Goal: Transaction & Acquisition: Purchase product/service

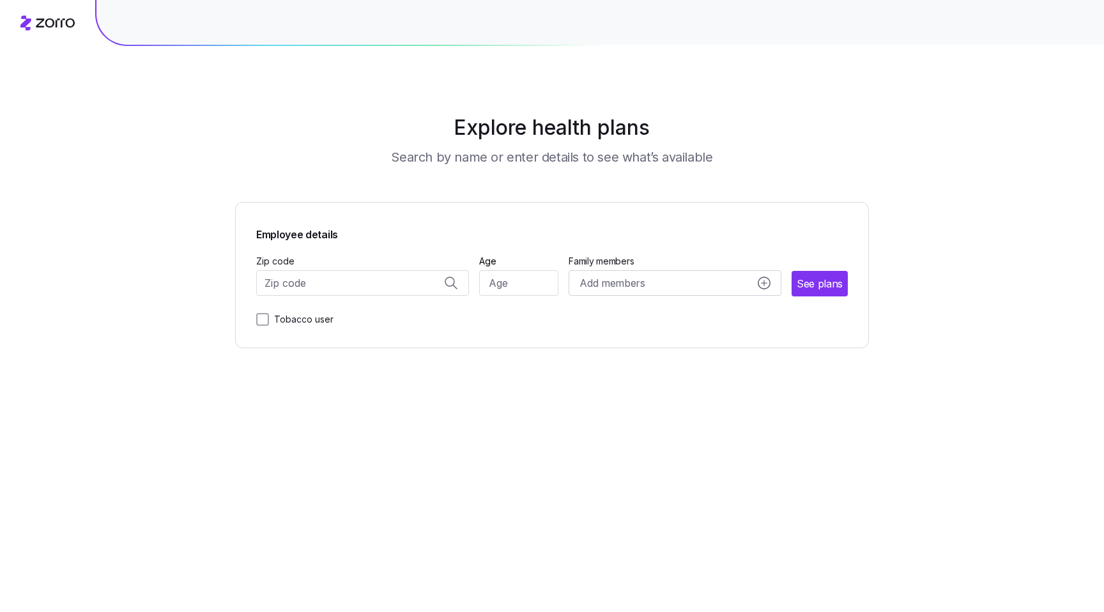
click at [378, 296] on div "Employee details Zip code Age Family members Add members See plans Tobacco user" at bounding box center [552, 275] width 592 height 104
click at [362, 286] on input "Zip code" at bounding box center [362, 283] width 213 height 26
click at [378, 314] on span "90210, [GEOGRAPHIC_DATA], [GEOGRAPHIC_DATA]" at bounding box center [360, 317] width 179 height 16
type input "90210, [GEOGRAPHIC_DATA], [GEOGRAPHIC_DATA]"
click at [489, 286] on input "Age" at bounding box center [519, 283] width 80 height 26
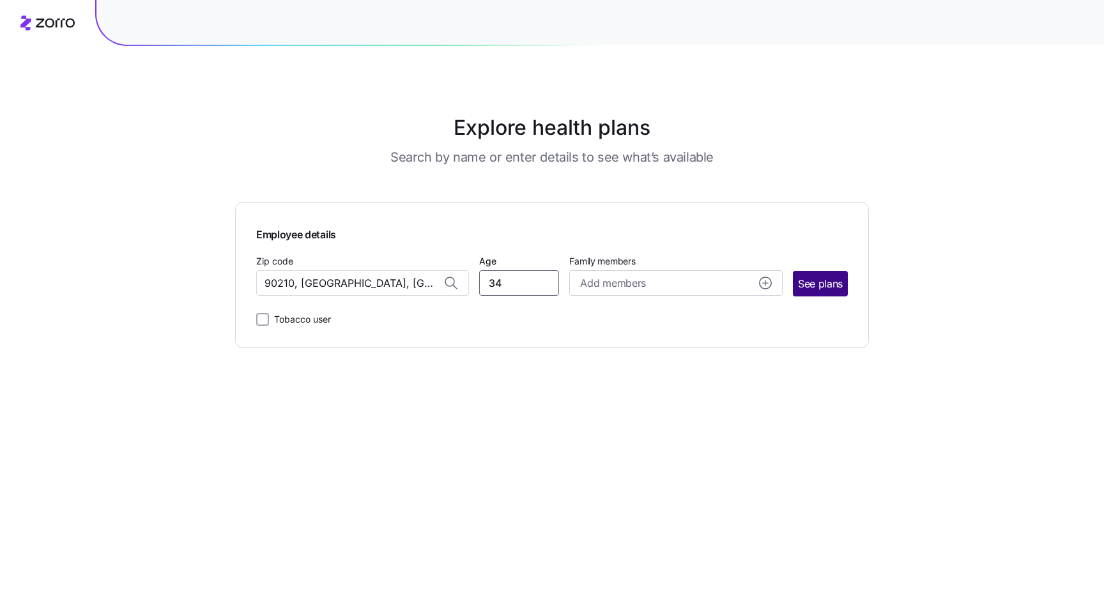
type input "34"
click at [842, 279] on span "See plans" at bounding box center [820, 284] width 45 height 16
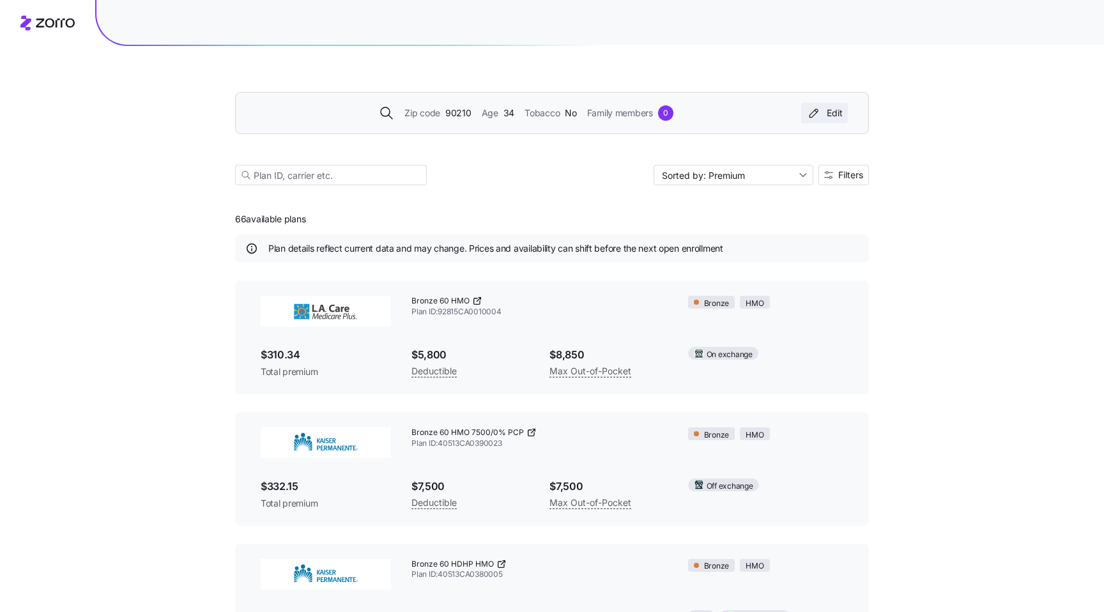
click at [834, 114] on div "Edit" at bounding box center [824, 113] width 36 height 13
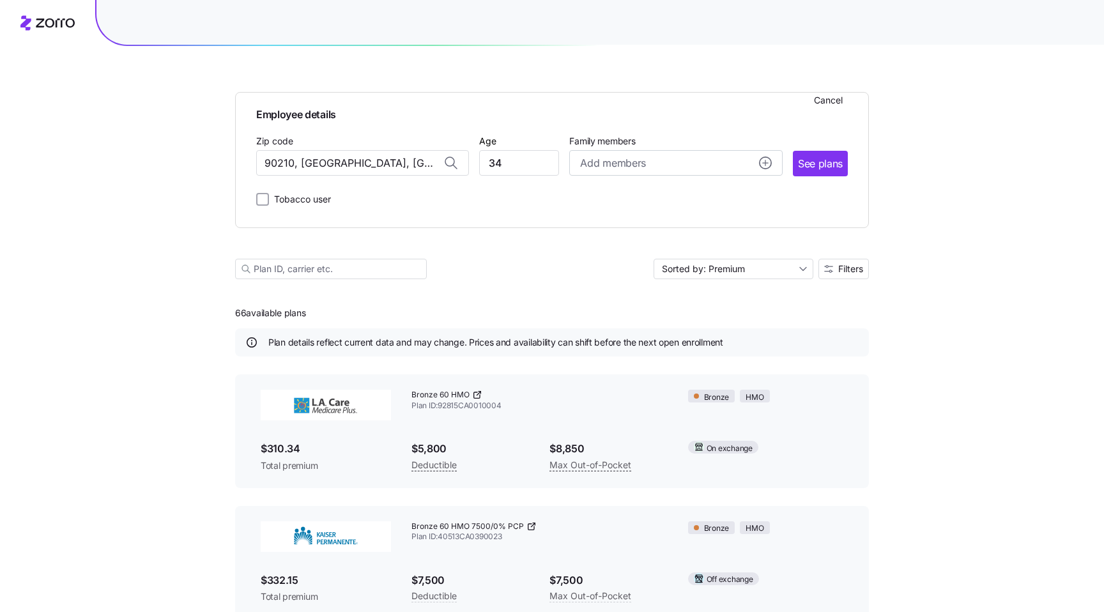
click at [979, 275] on div "Employee details Cancel Zip code 90210, Los Angeles County, CA Age 34 Family me…" at bounding box center [552, 507] width 1104 height 1014
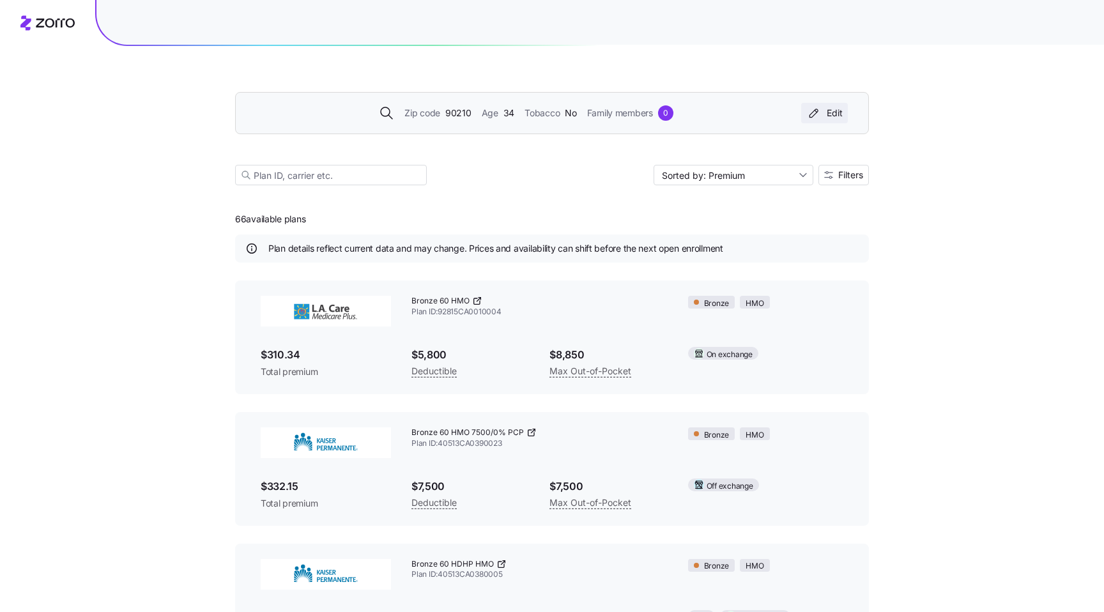
click at [828, 117] on div "Edit" at bounding box center [824, 113] width 36 height 13
